Goal: Entertainment & Leisure: Consume media (video, audio)

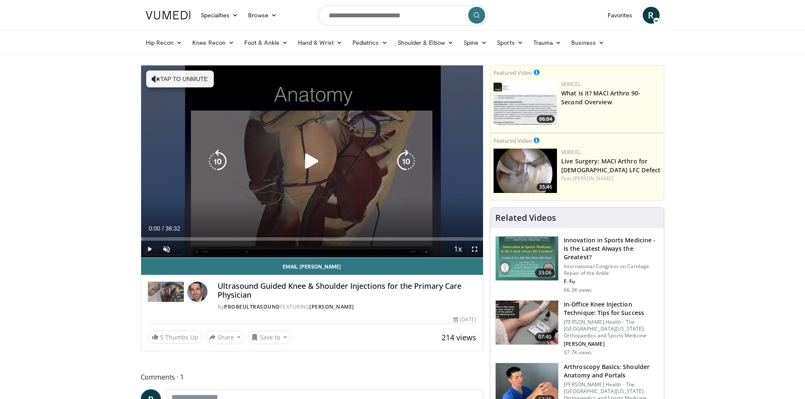
click at [314, 166] on icon "Video Player" at bounding box center [312, 162] width 24 height 24
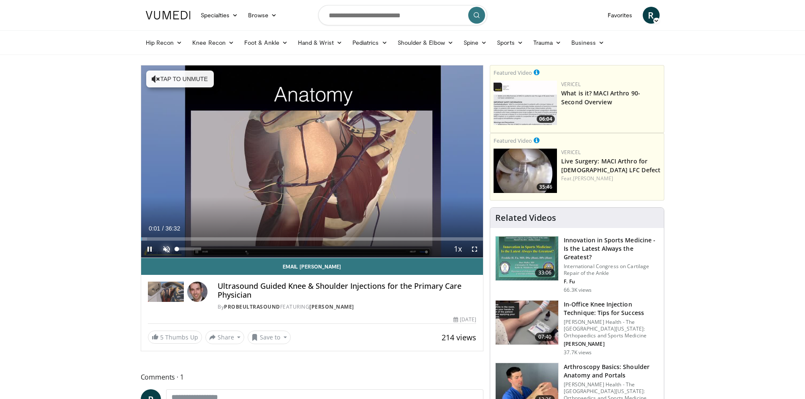
click at [162, 248] on span "Video Player" at bounding box center [166, 249] width 17 height 17
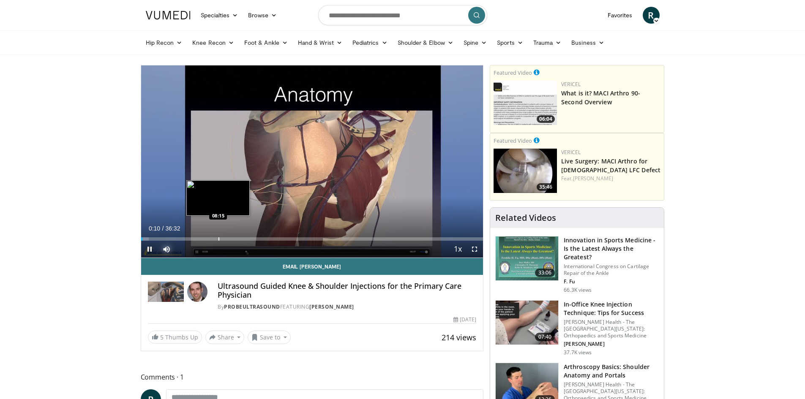
click at [218, 237] on div "Progress Bar" at bounding box center [218, 238] width 1 height 3
click at [474, 245] on span "Video Player" at bounding box center [474, 249] width 17 height 17
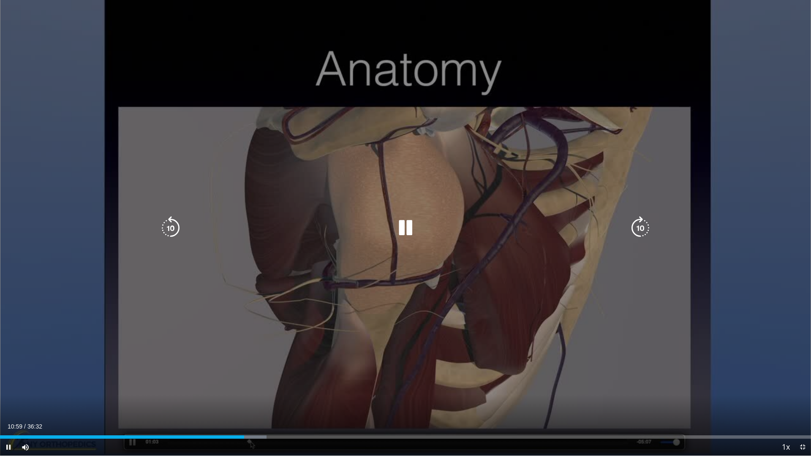
click at [645, 236] on icon "Video Player" at bounding box center [640, 228] width 24 height 24
click at [644, 236] on icon "Video Player" at bounding box center [640, 228] width 24 height 24
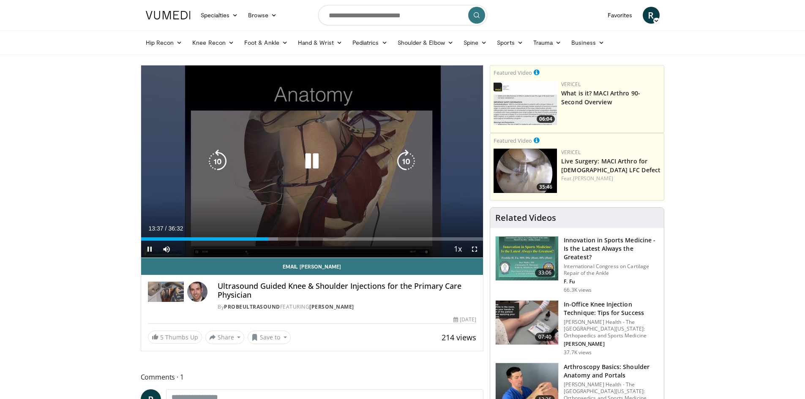
click at [314, 164] on icon "Video Player" at bounding box center [312, 162] width 24 height 24
